Goal: Information Seeking & Learning: Learn about a topic

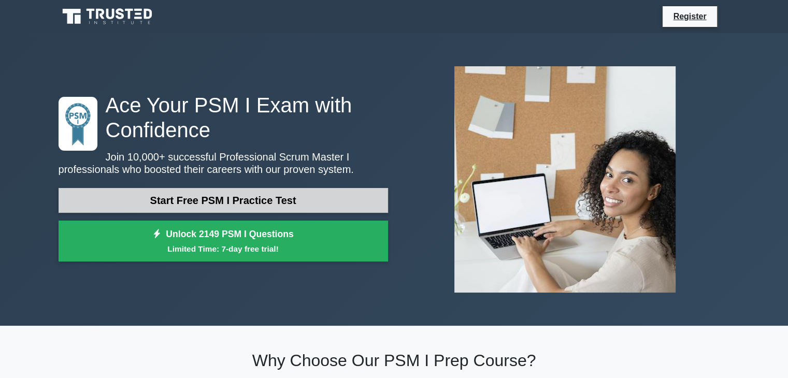
click at [257, 201] on link "Start Free PSM I Practice Test" at bounding box center [224, 200] width 330 height 25
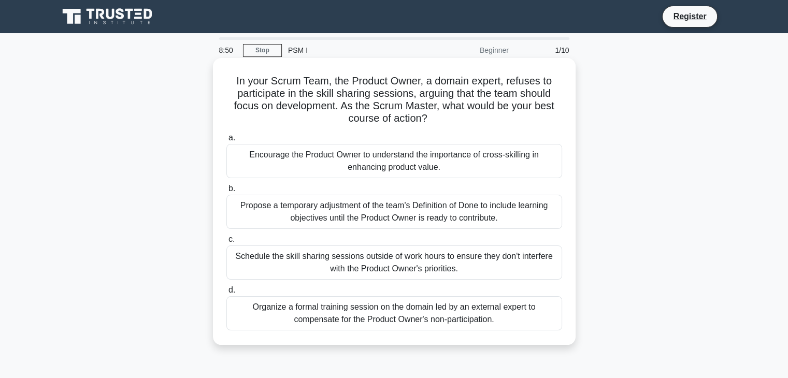
click at [248, 151] on div "Encourage the Product Owner to understand the importance of cross-skilling in e…" at bounding box center [394, 161] width 336 height 34
click at [226, 141] on input "a. Encourage the Product Owner to understand the importance of cross-skilling i…" at bounding box center [226, 138] width 0 height 7
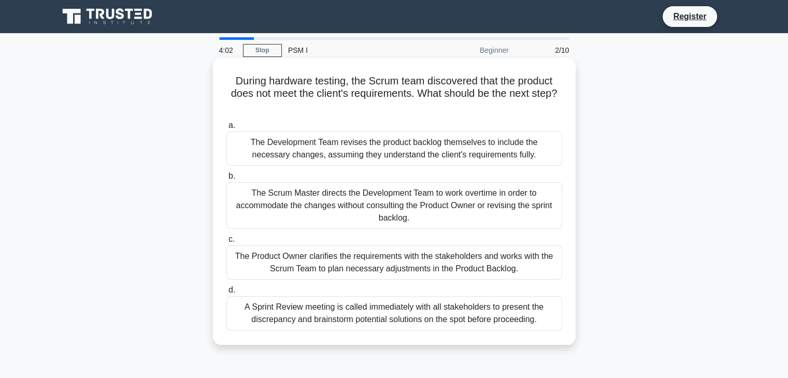
click at [232, 180] on span "b." at bounding box center [231, 175] width 7 height 9
click at [226, 180] on input "b. The Scrum Master directs the Development Team to work overtime in order to a…" at bounding box center [226, 176] width 0 height 7
